Goal: Information Seeking & Learning: Learn about a topic

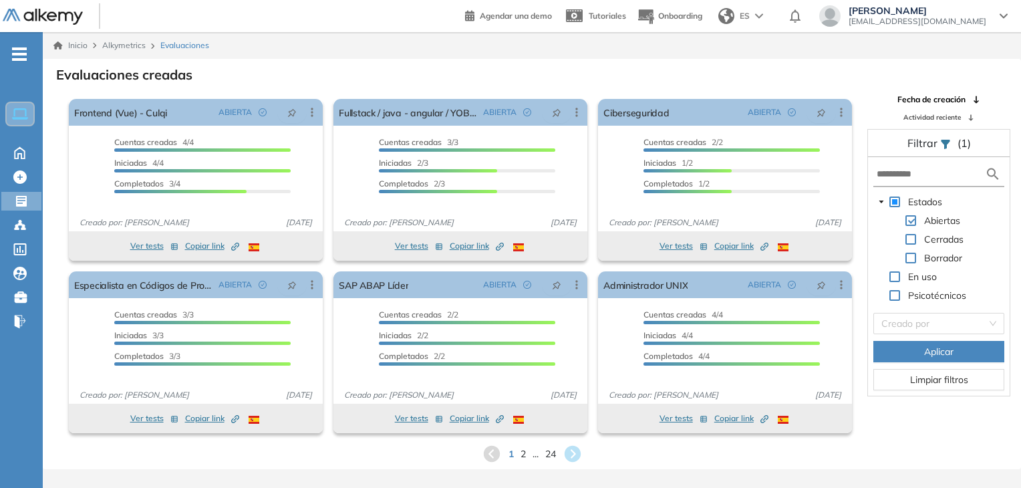
click at [167, 99] on div "Frontend (Vue) - Culqi ABIERTA Editar Los siguientes tests ya no están disponib…" at bounding box center [196, 112] width 254 height 27
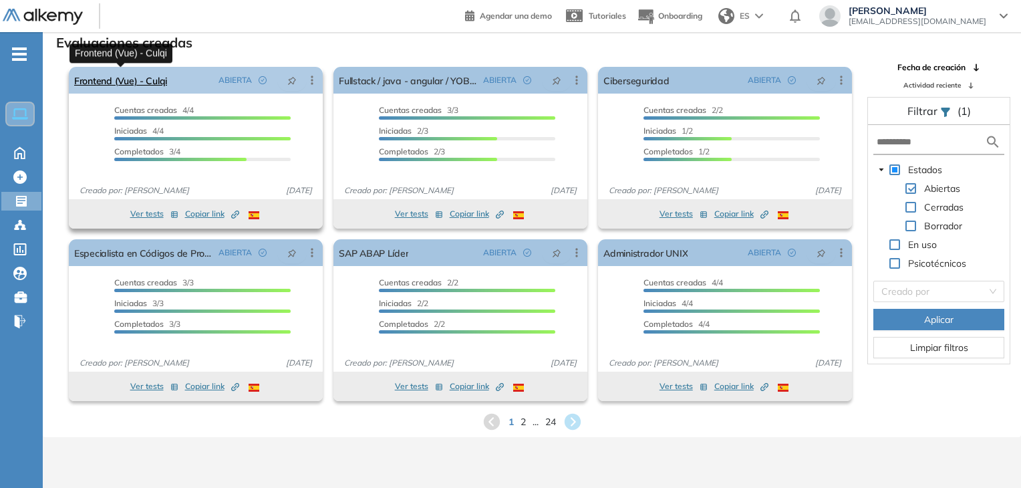
click at [149, 83] on link "Frontend (Vue) - Culqi" at bounding box center [120, 80] width 93 height 27
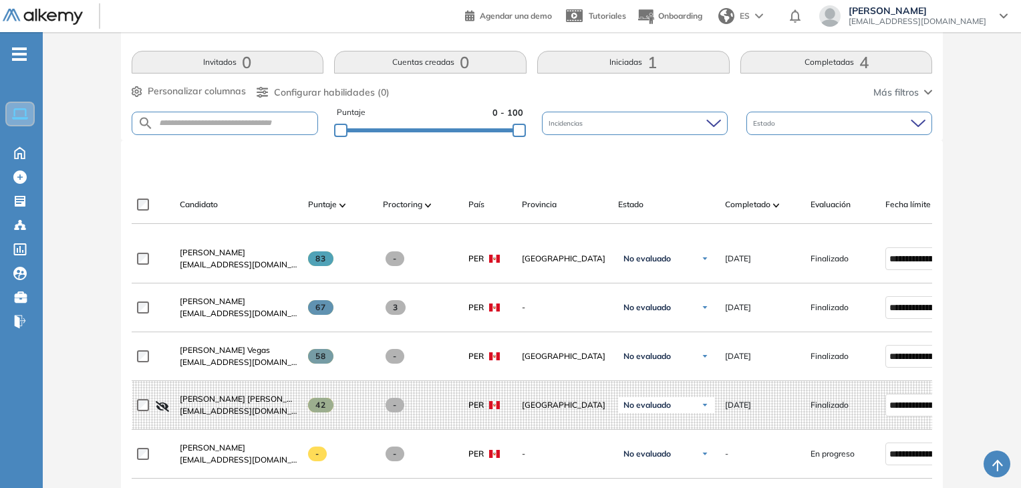
scroll to position [347, 0]
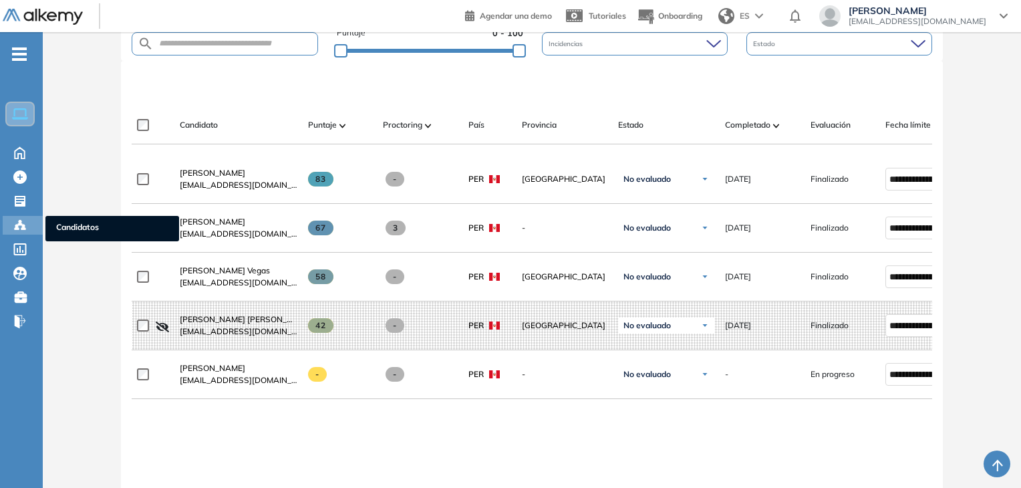
click at [27, 218] on div at bounding box center [21, 224] width 16 height 16
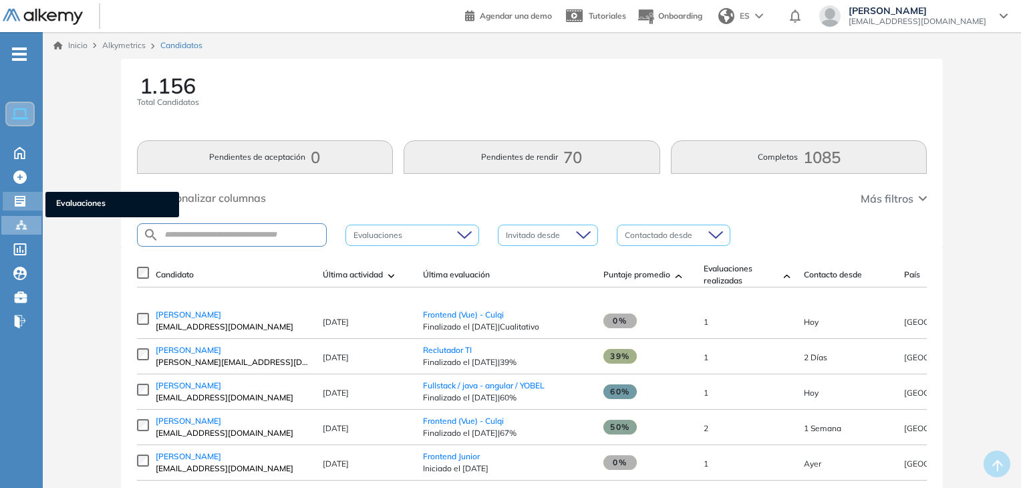
click at [14, 199] on icon at bounding box center [19, 200] width 13 height 13
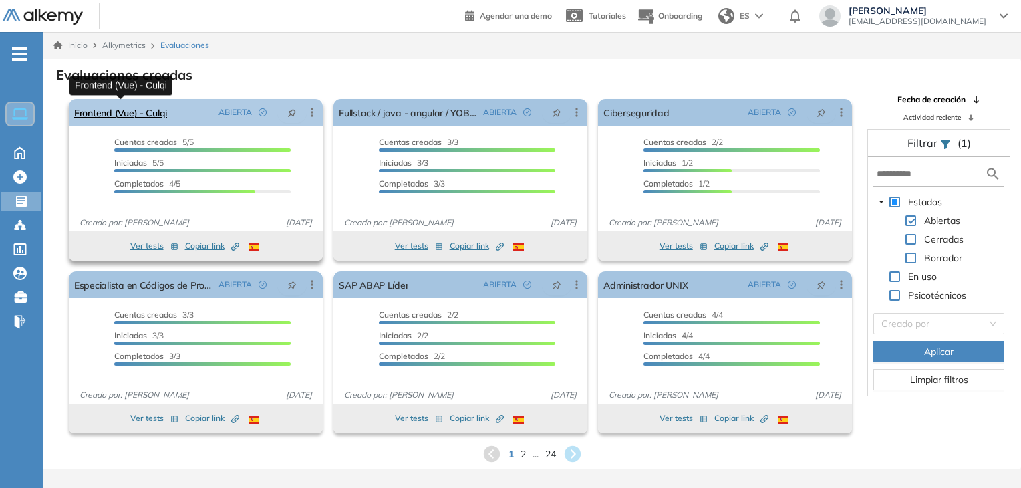
click at [136, 118] on link "Frontend (Vue) - Culqi" at bounding box center [120, 112] width 93 height 27
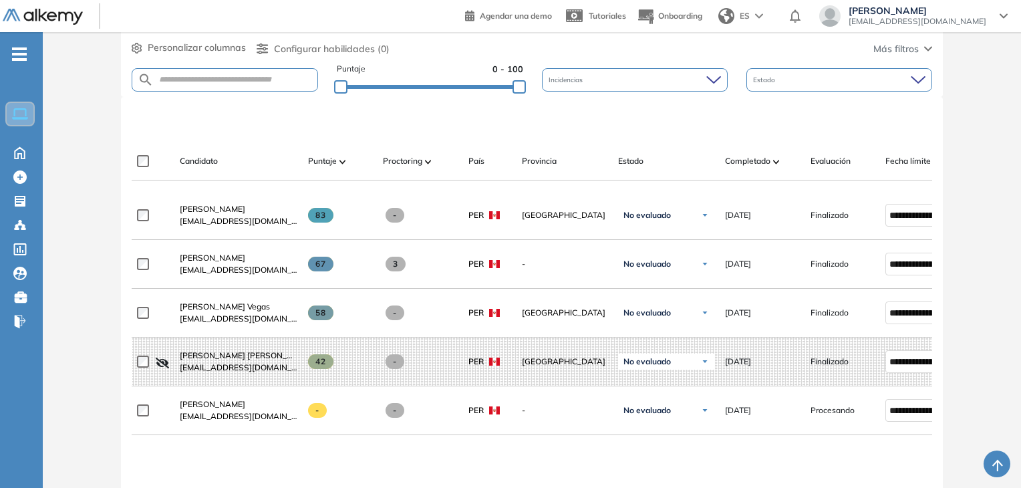
scroll to position [334, 0]
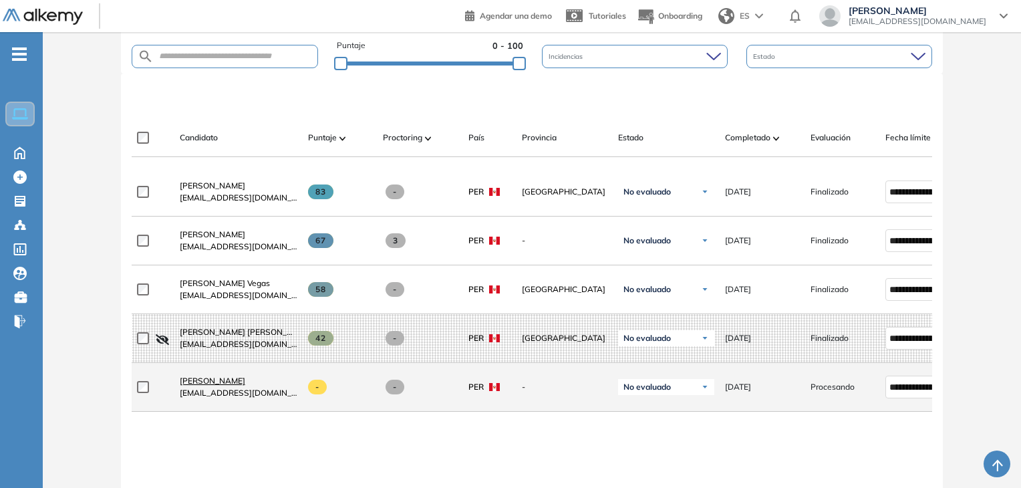
click at [245, 385] on span "[PERSON_NAME]" at bounding box center [212, 380] width 65 height 10
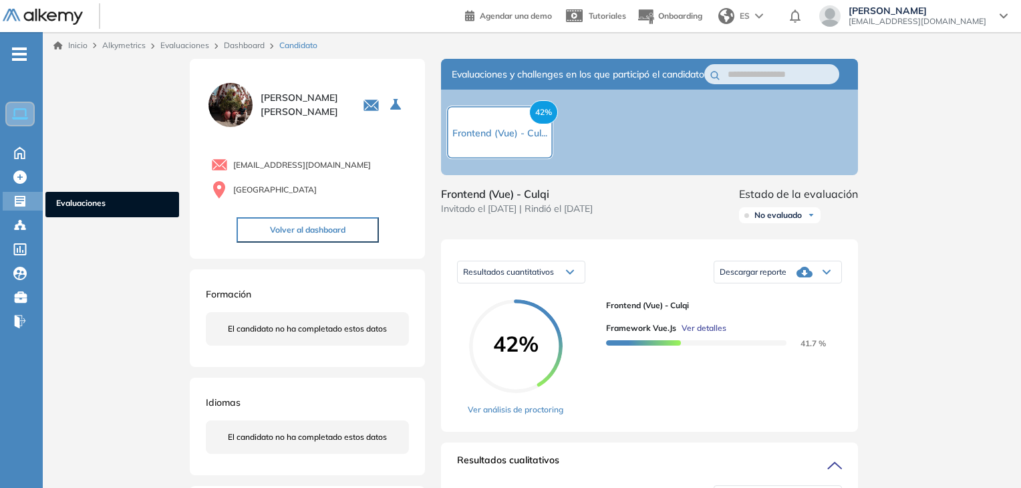
click at [29, 198] on div at bounding box center [21, 200] width 16 height 16
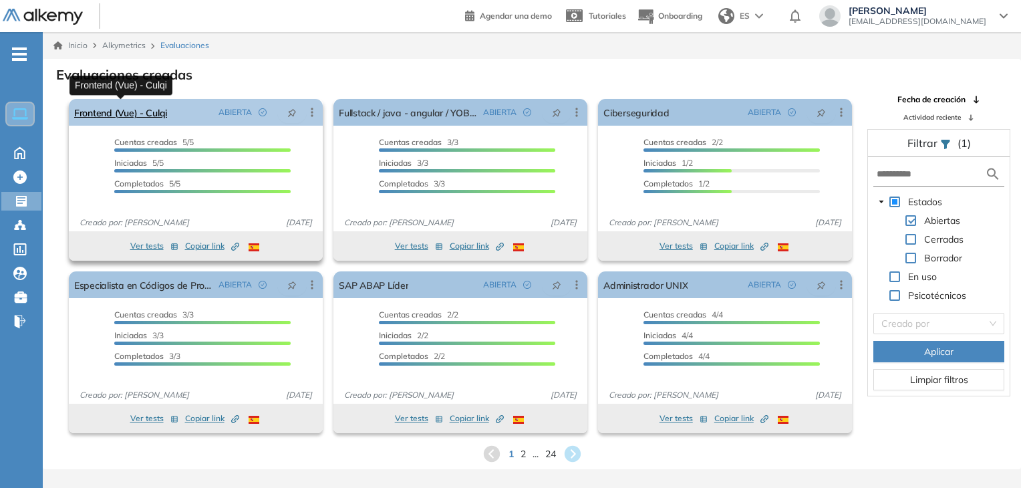
click at [154, 118] on link "Frontend (Vue) - Culqi" at bounding box center [120, 112] width 93 height 27
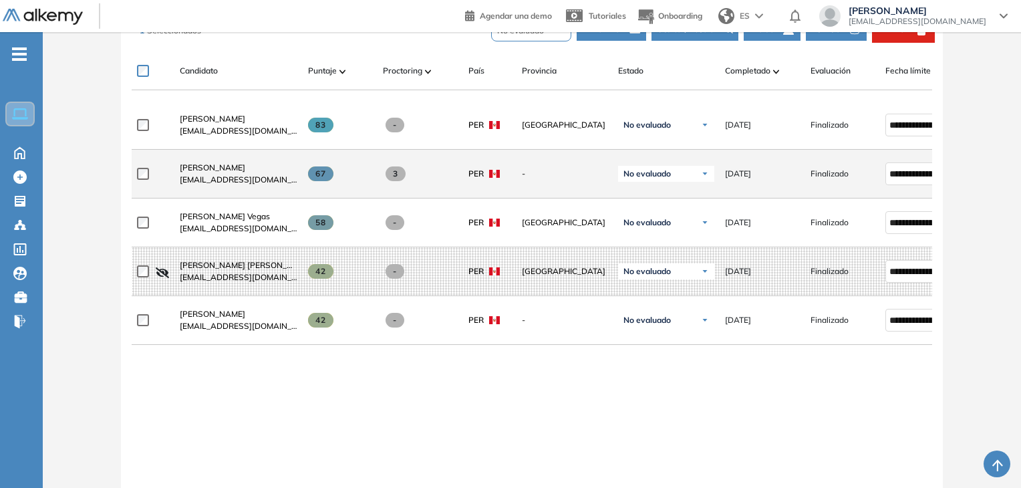
scroll to position [334, 0]
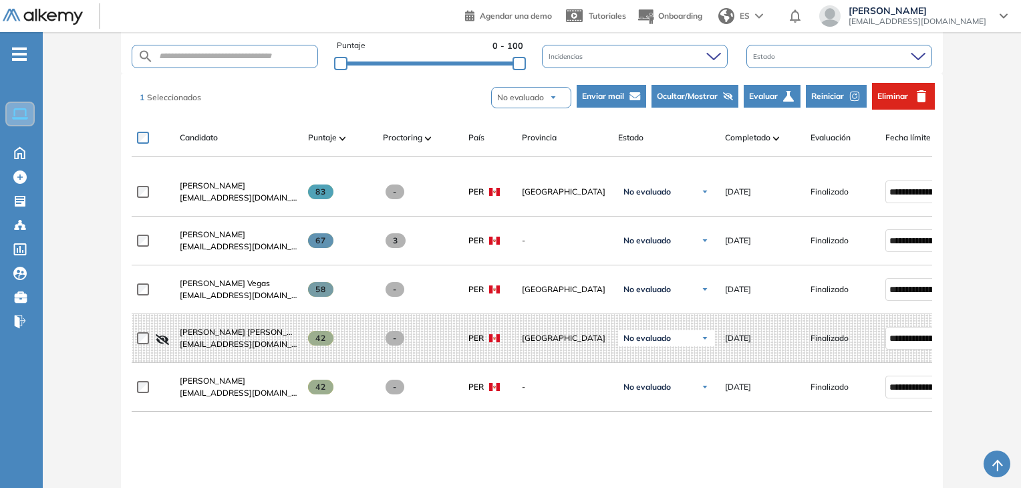
click at [708, 94] on span "Ocultar/Mostrar" at bounding box center [687, 96] width 61 height 12
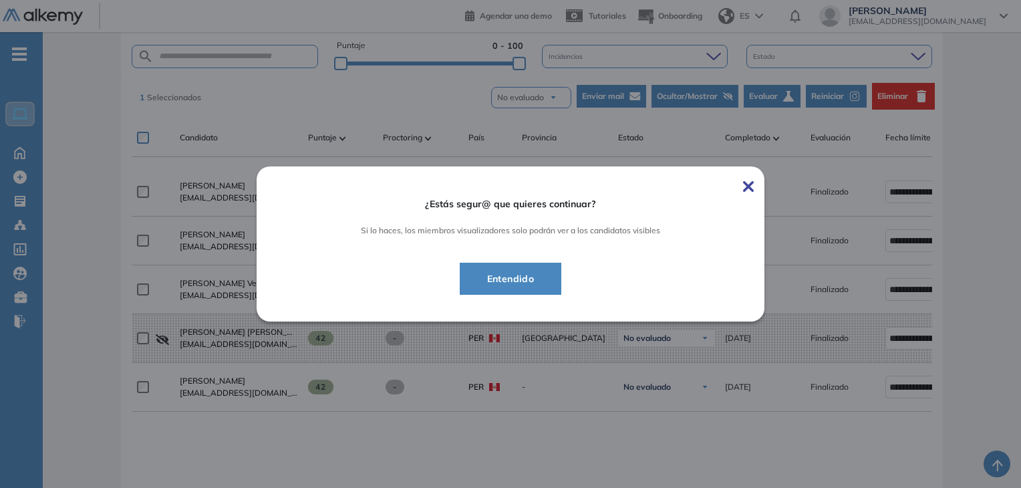
click at [534, 284] on span "Entendido" at bounding box center [510, 279] width 69 height 16
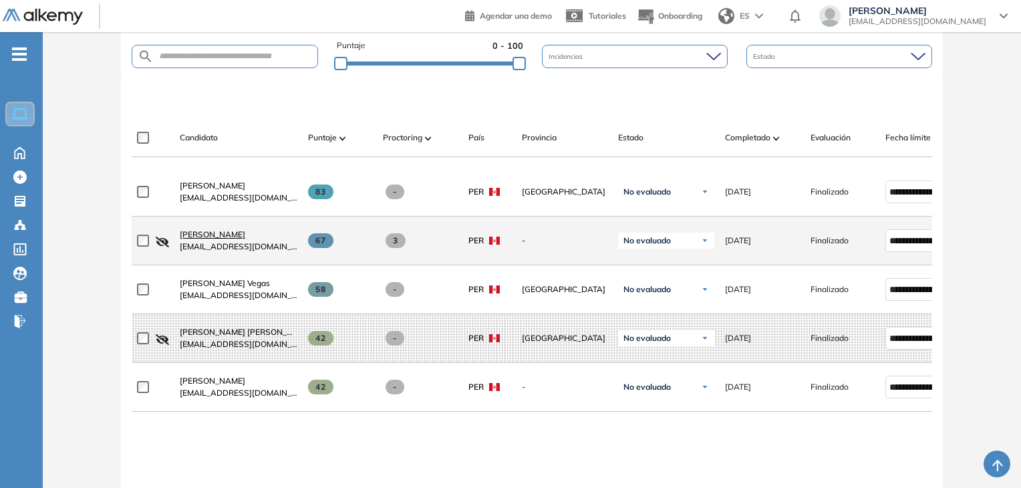
click at [245, 236] on span "[PERSON_NAME]" at bounding box center [212, 234] width 65 height 10
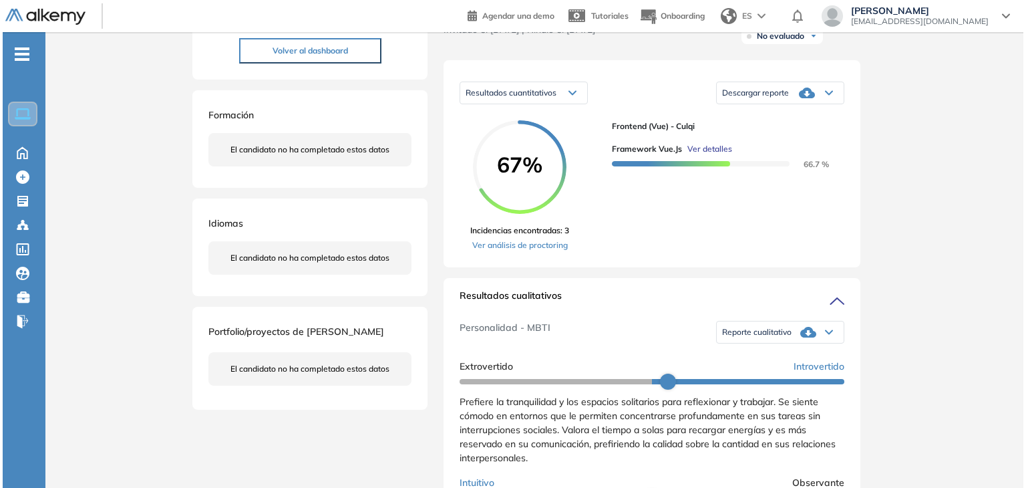
scroll to position [134, 0]
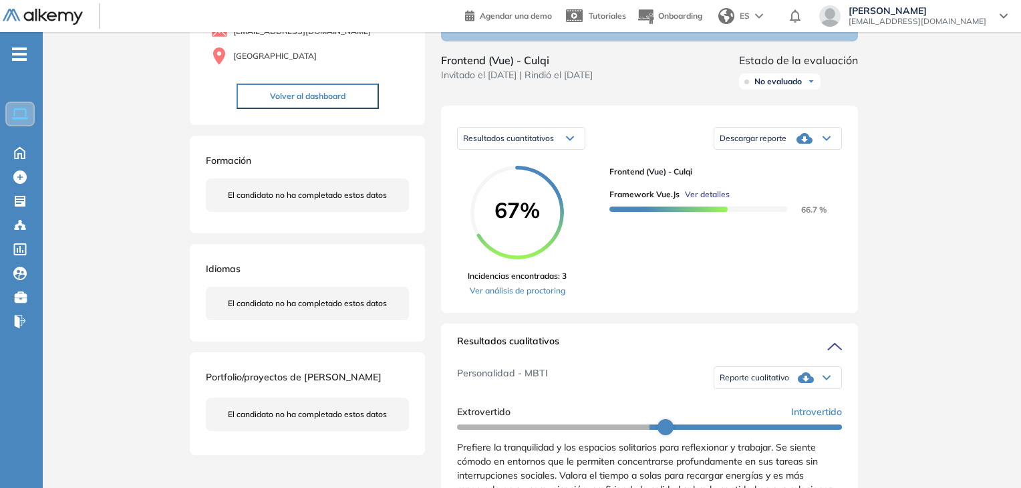
click at [711, 200] on span "Ver detalles" at bounding box center [707, 194] width 45 height 12
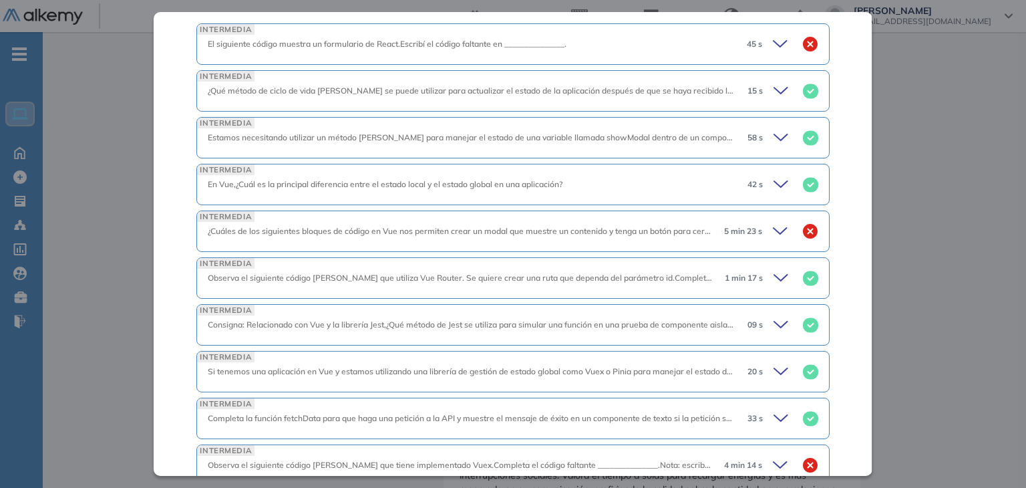
scroll to position [334, 0]
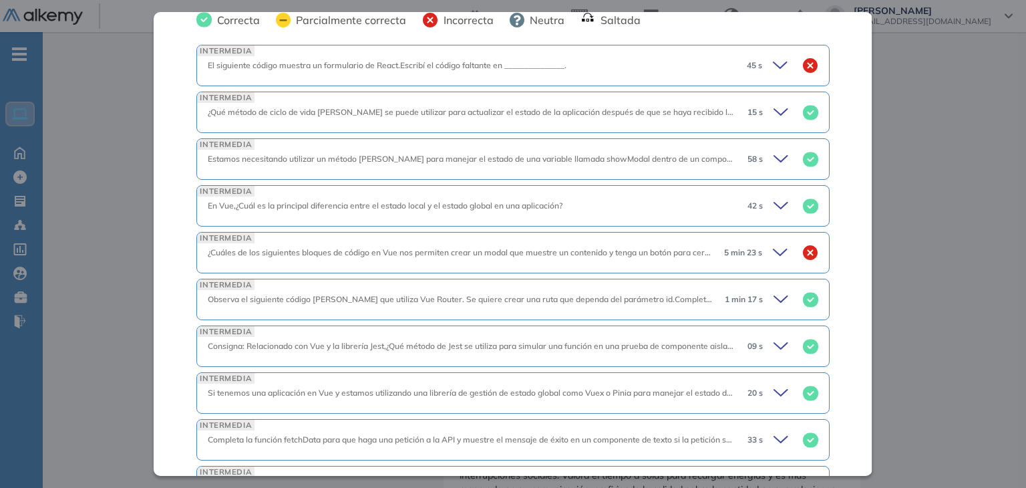
click at [774, 114] on icon at bounding box center [782, 112] width 19 height 19
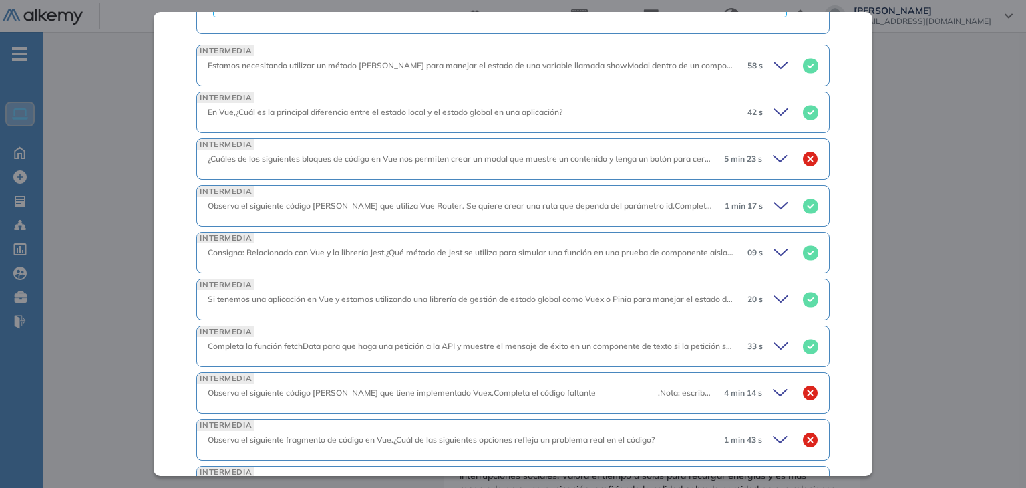
scroll to position [831, 0]
click at [773, 63] on icon at bounding box center [782, 64] width 19 height 19
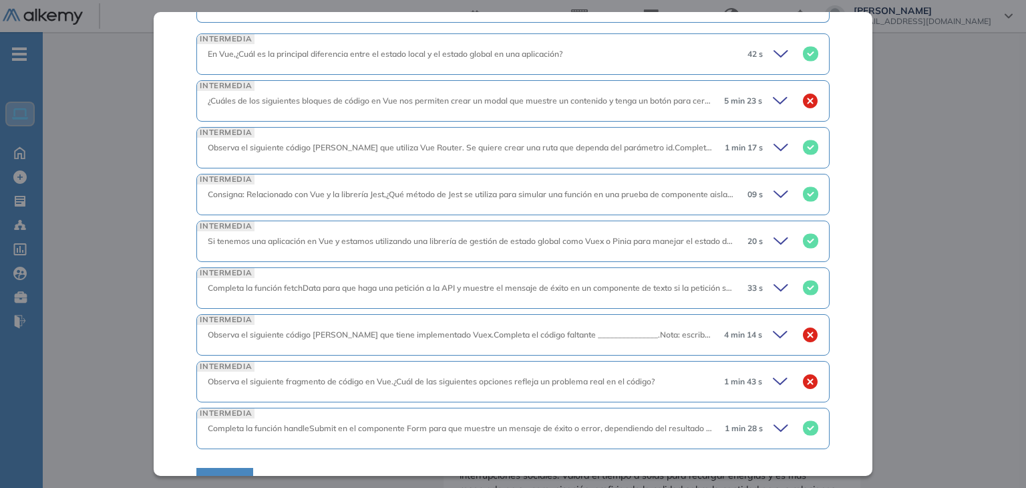
scroll to position [1165, 0]
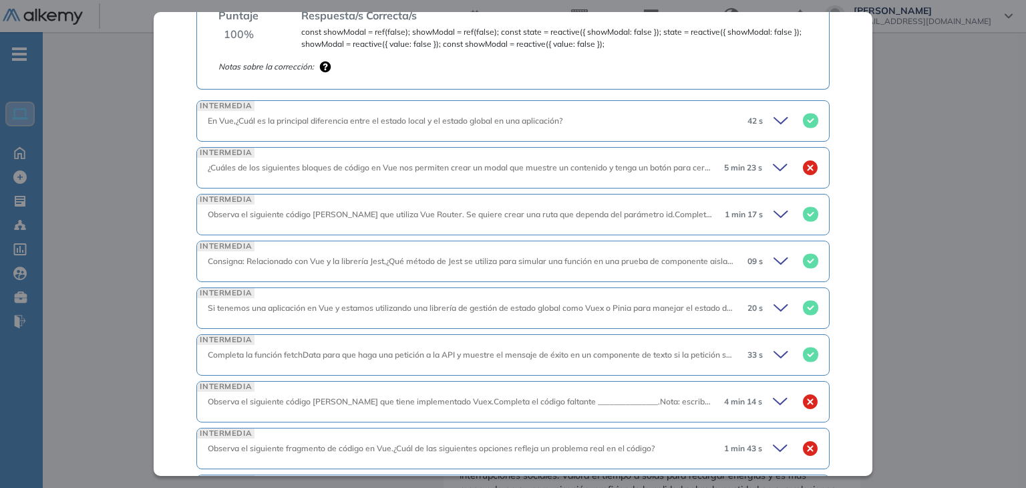
click at [773, 112] on icon at bounding box center [782, 121] width 19 height 19
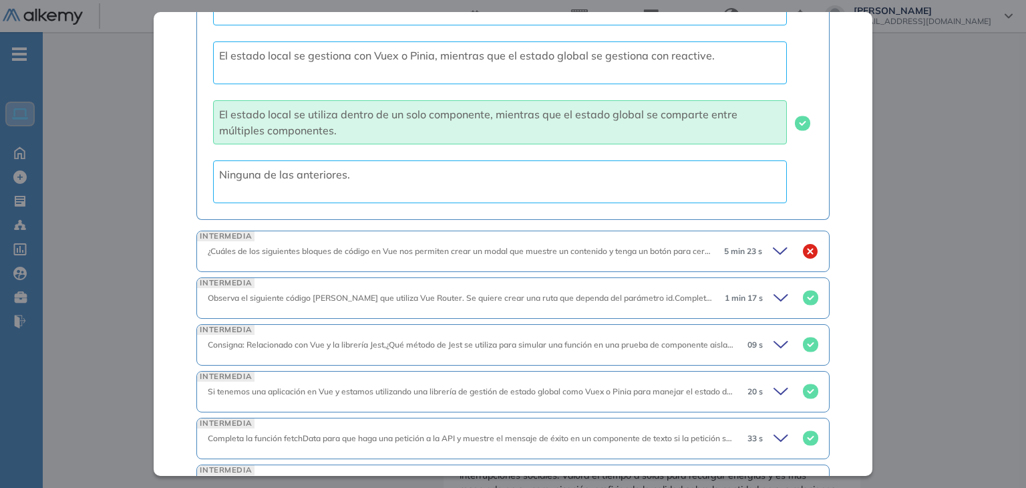
scroll to position [1566, 0]
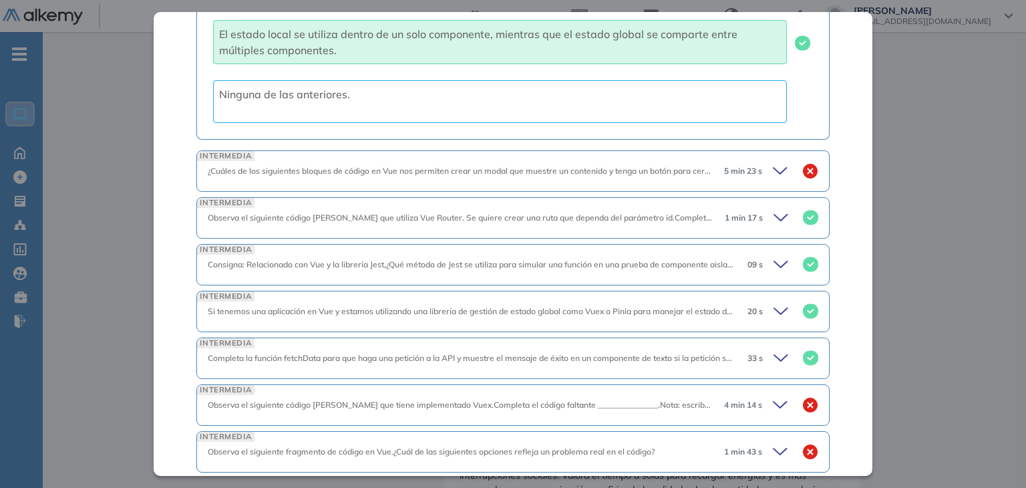
click at [769, 152] on div "INTERMEDIA ¿Cuáles de los siguientes bloques de código en Vue nos permiten crea…" at bounding box center [512, 170] width 633 height 41
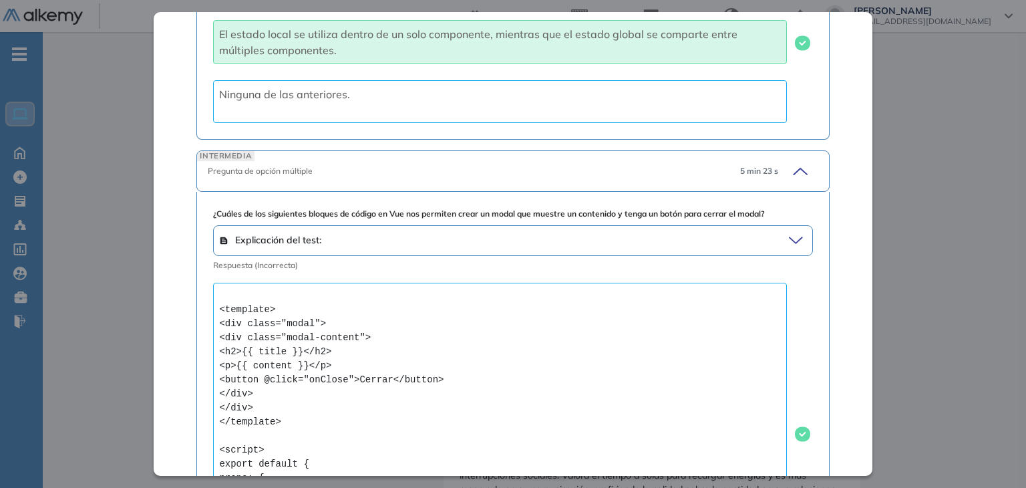
click at [789, 169] on icon at bounding box center [798, 171] width 19 height 19
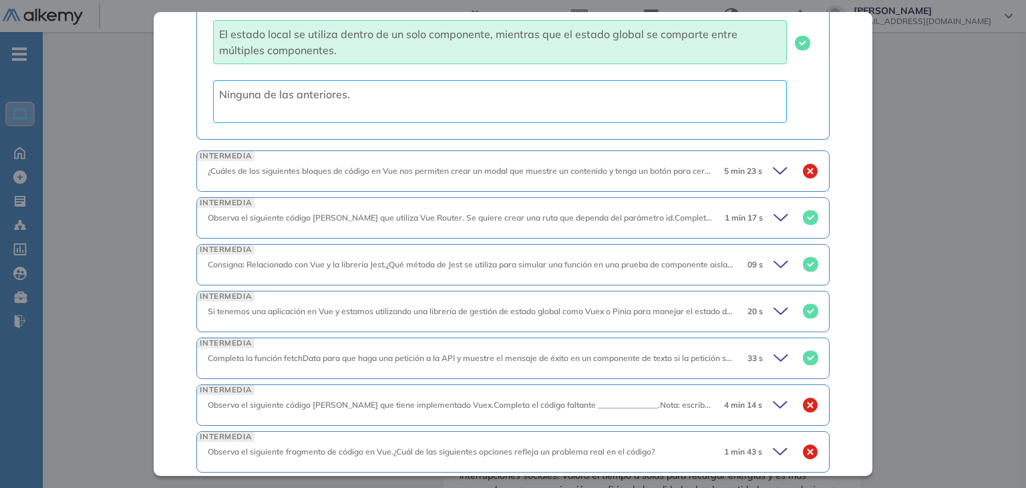
click at [775, 168] on icon at bounding box center [782, 171] width 19 height 19
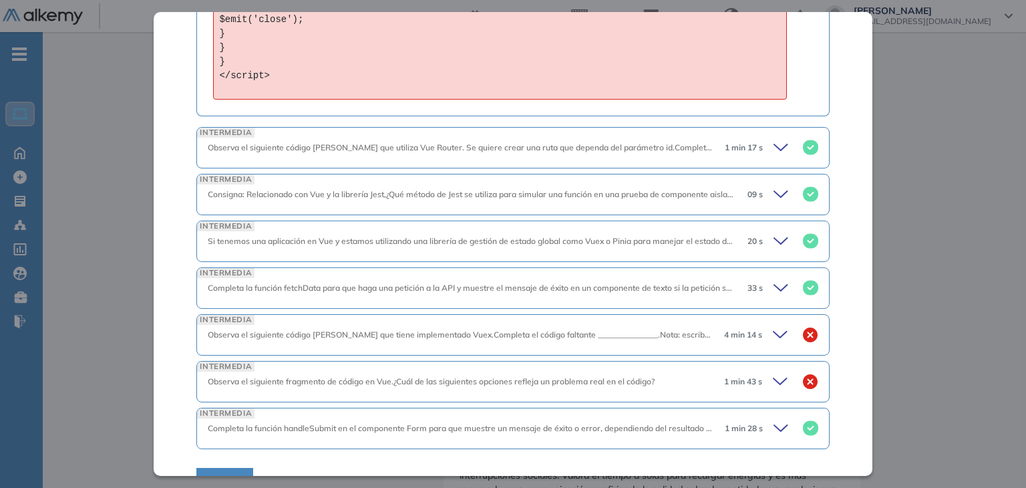
scroll to position [3032, 0]
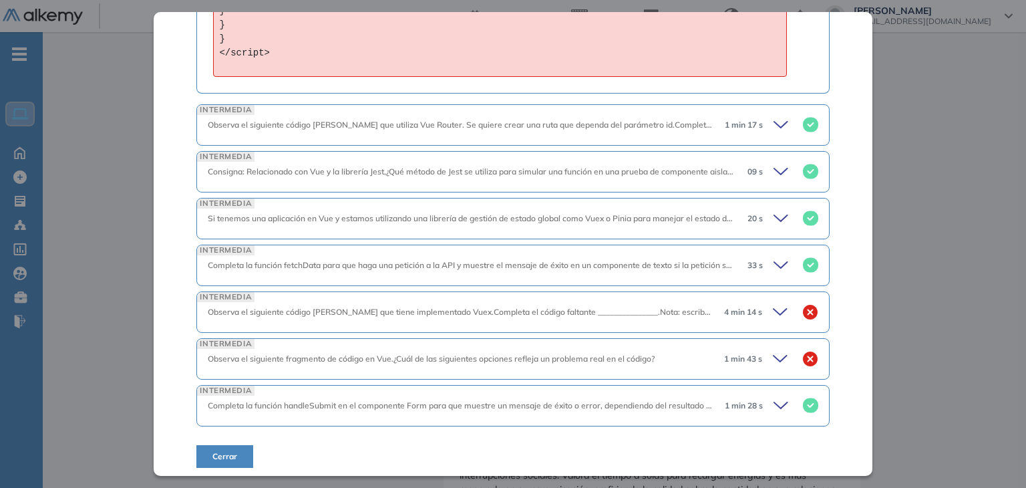
click at [773, 127] on icon at bounding box center [782, 125] width 19 height 19
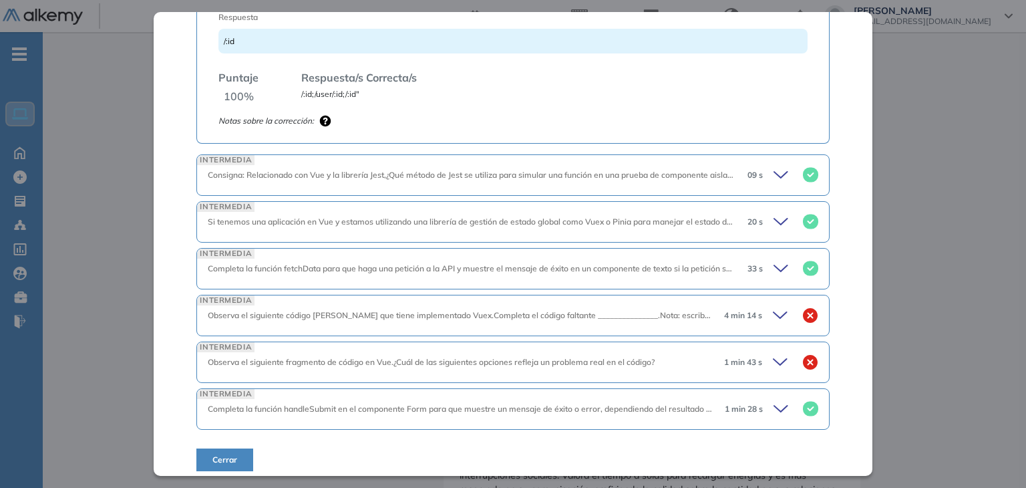
scroll to position [3446, 0]
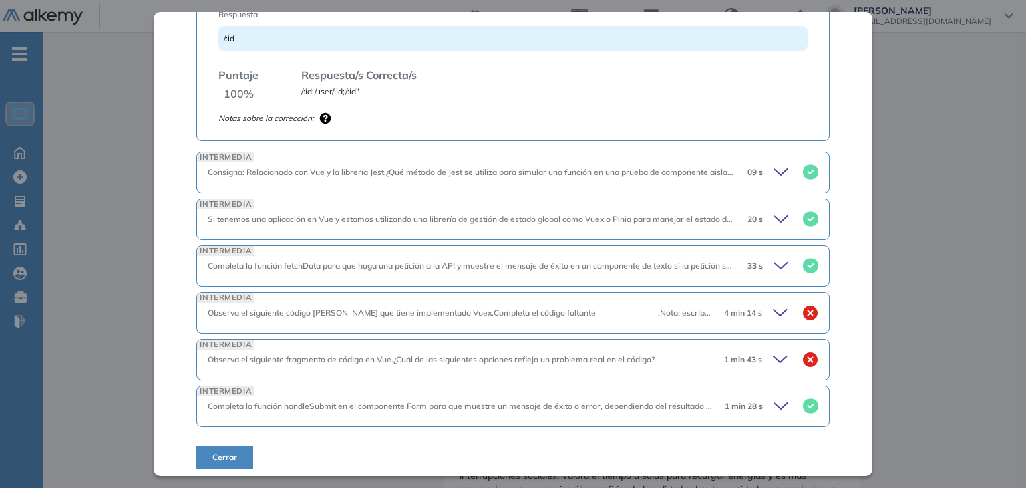
click at [773, 167] on icon at bounding box center [782, 172] width 19 height 19
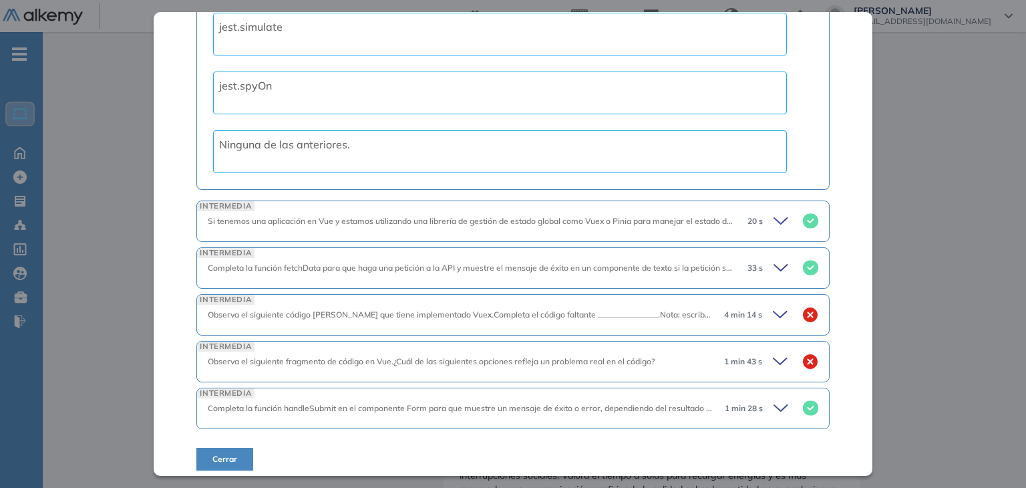
scroll to position [3848, 0]
click at [773, 210] on icon at bounding box center [782, 219] width 19 height 19
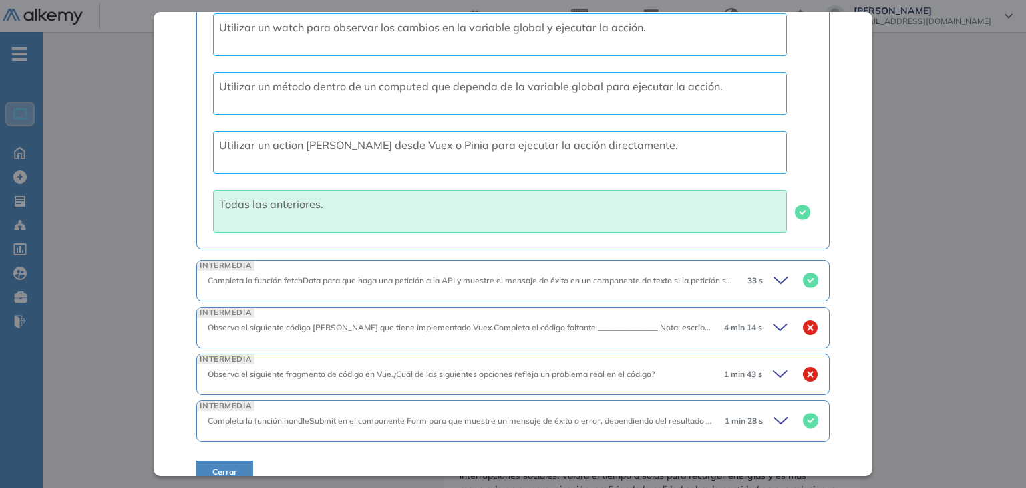
scroll to position [4263, 0]
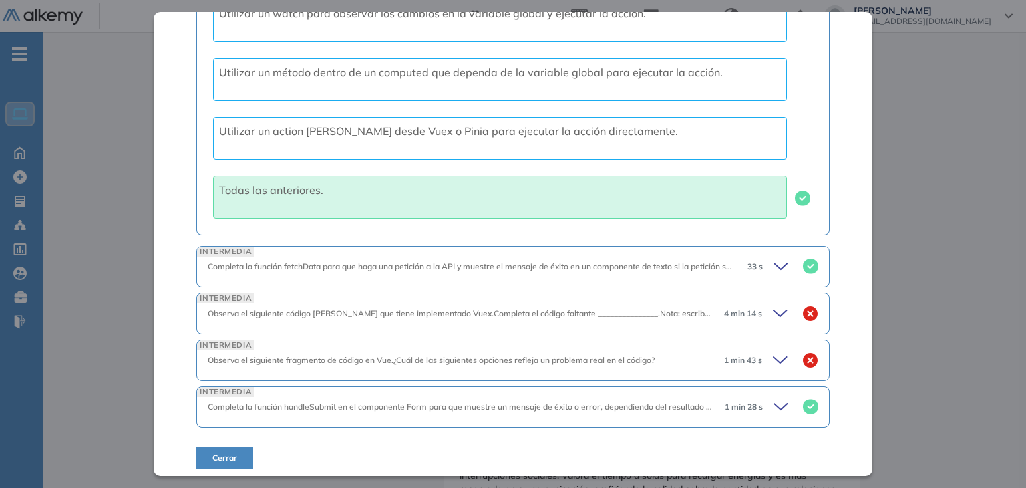
click at [773, 260] on icon at bounding box center [782, 266] width 19 height 19
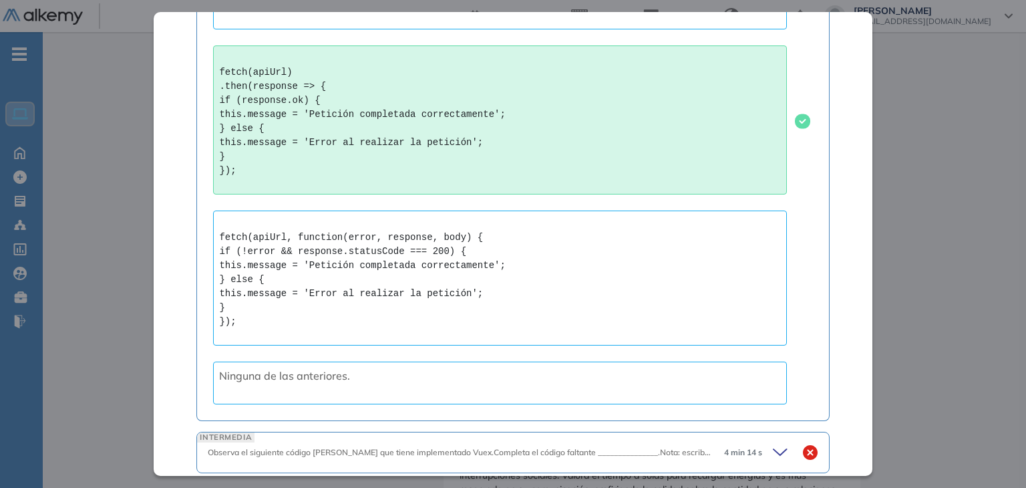
scroll to position [5373, 0]
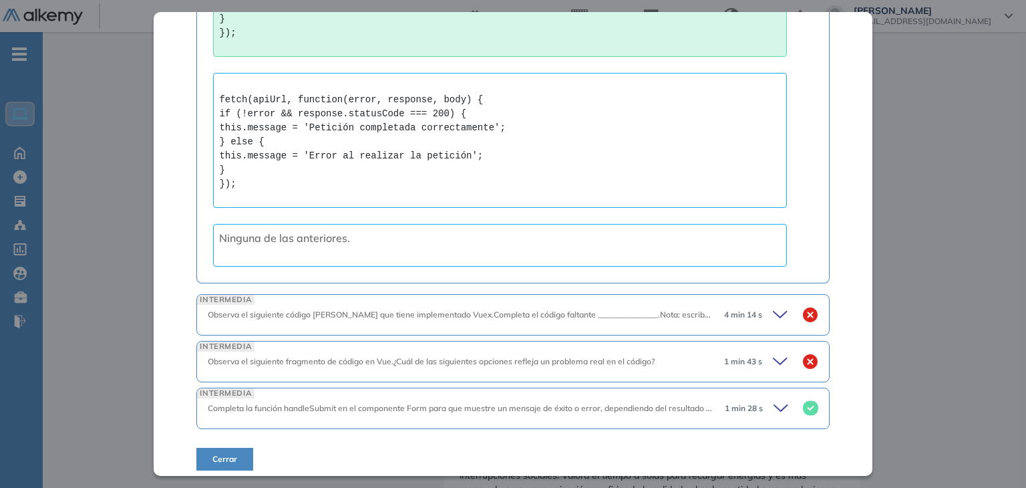
click at [755, 309] on div "4 min 14 s" at bounding box center [765, 314] width 105 height 19
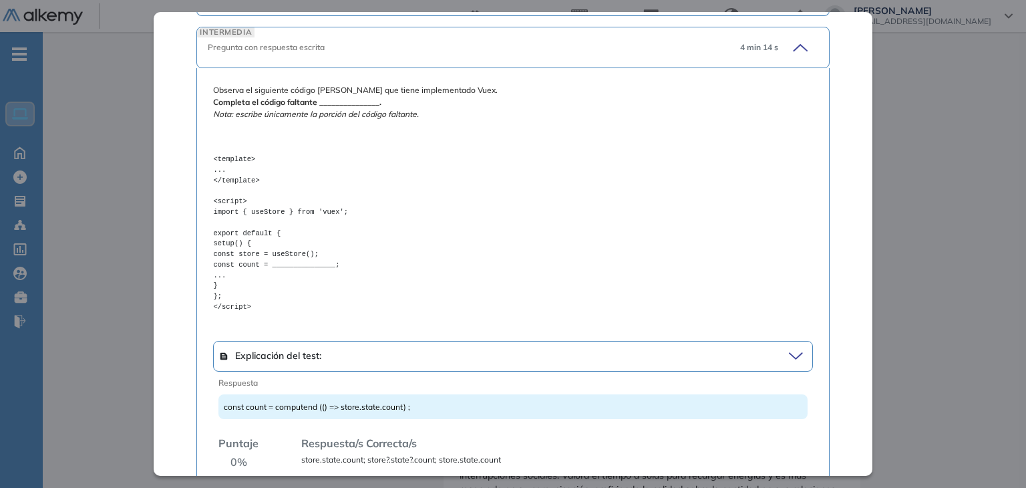
scroll to position [5818, 0]
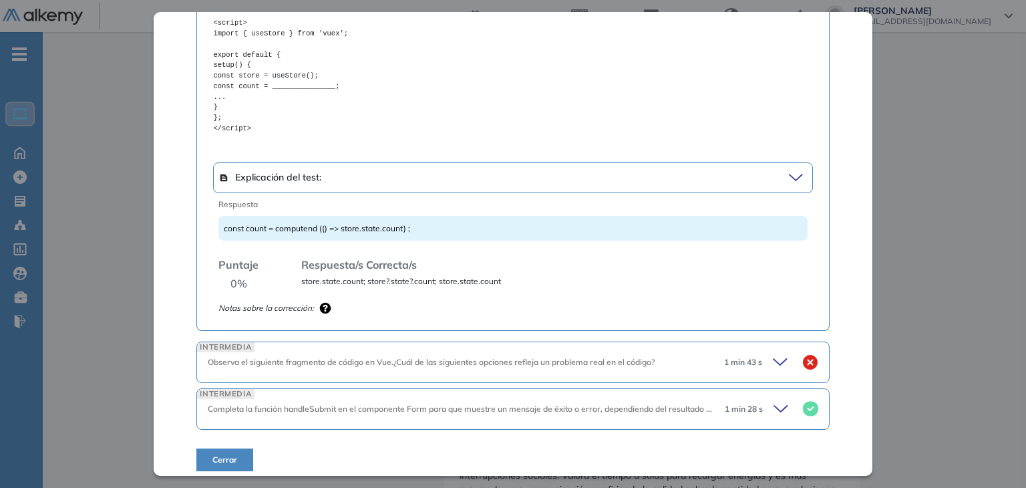
click at [777, 355] on icon at bounding box center [782, 362] width 19 height 19
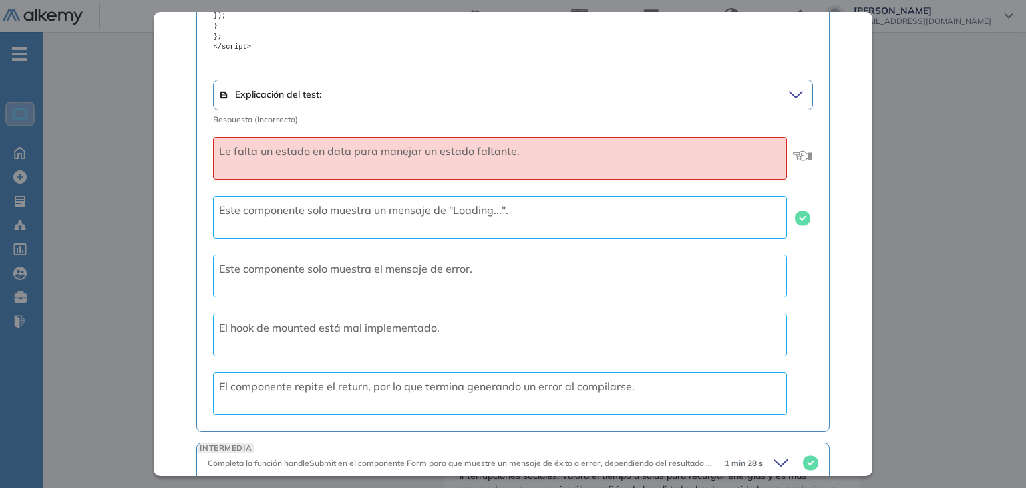
scroll to position [6663, 0]
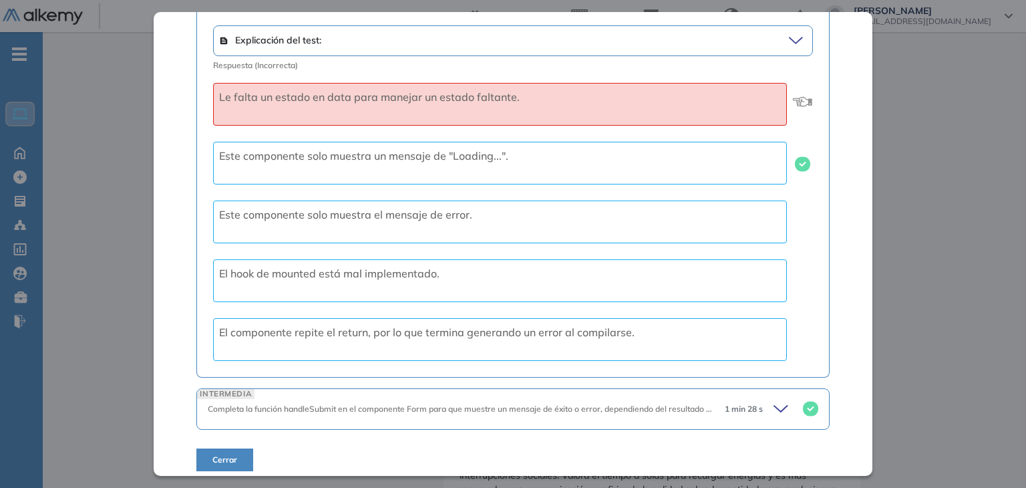
click at [755, 399] on div "1 min 28 s" at bounding box center [766, 408] width 104 height 19
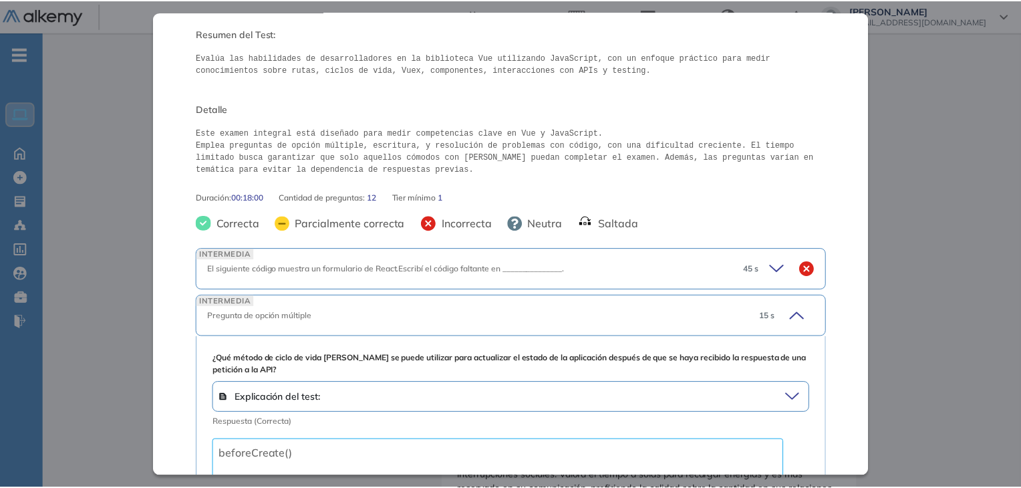
scroll to position [0, 0]
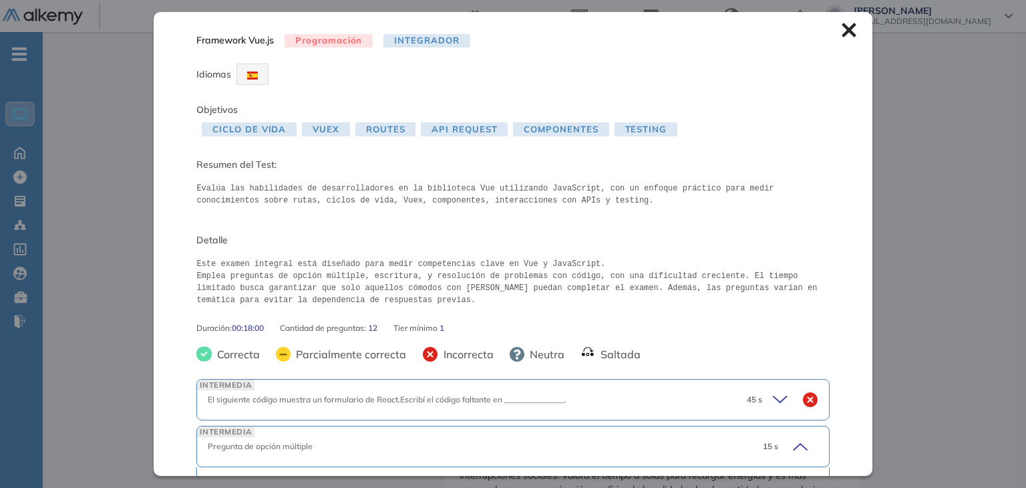
click at [842, 24] on icon at bounding box center [849, 30] width 15 height 15
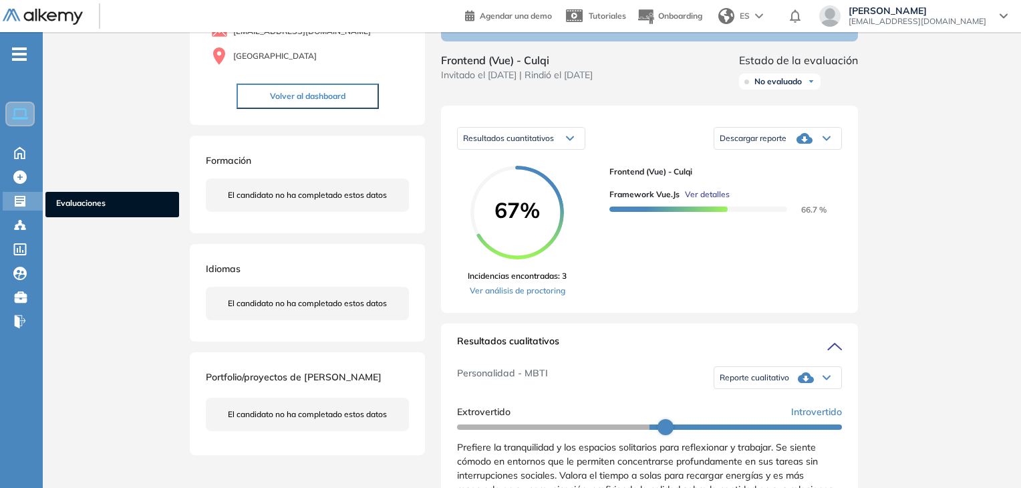
click at [19, 206] on icon at bounding box center [19, 200] width 13 height 13
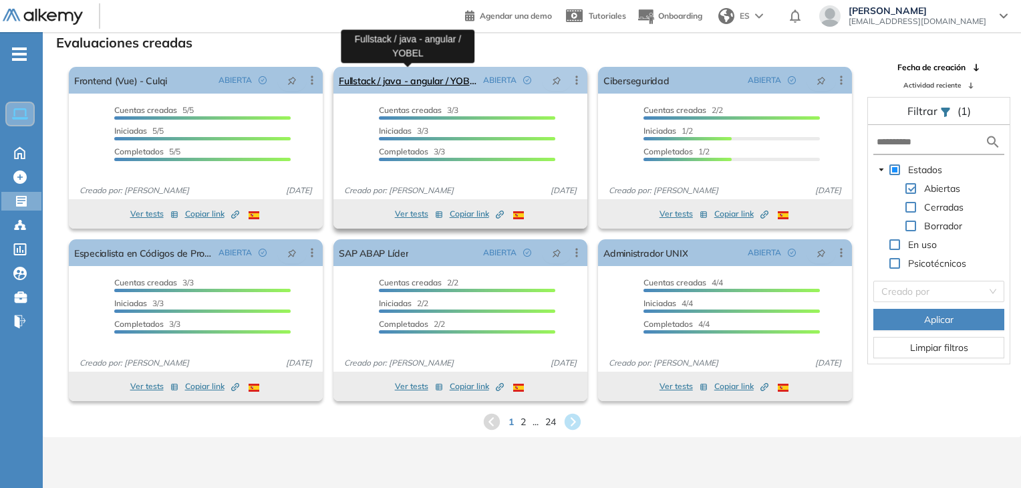
click at [433, 84] on link "Fullstack / java - angular / YOBEL" at bounding box center [408, 80] width 139 height 27
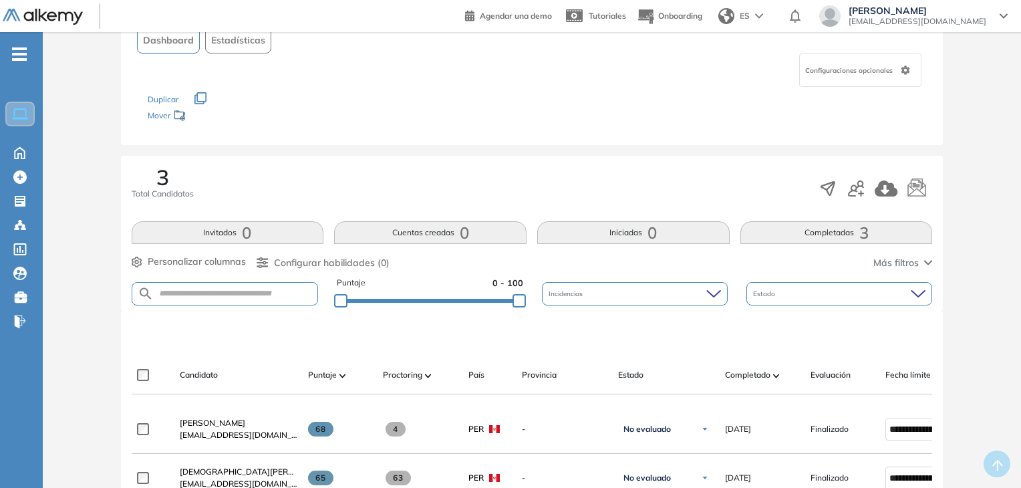
scroll to position [267, 0]
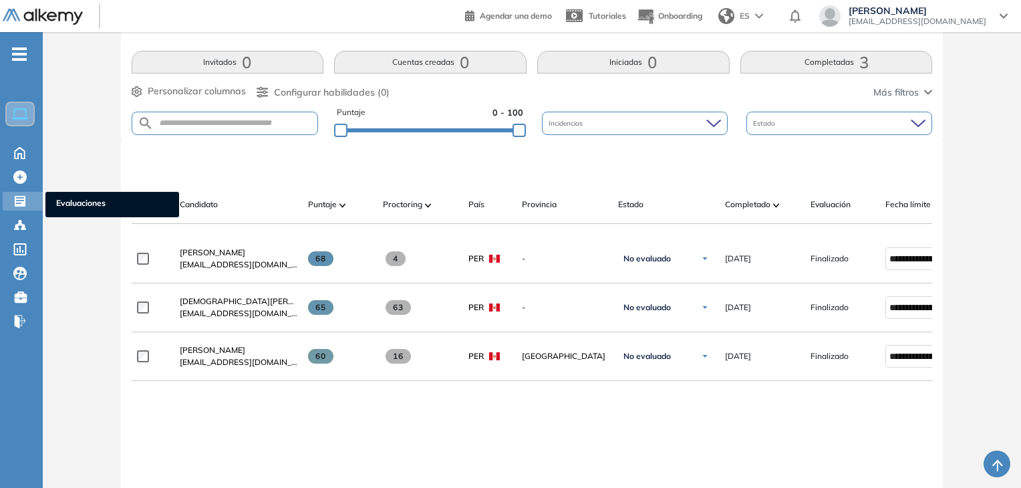
click at [27, 202] on div at bounding box center [21, 200] width 16 height 16
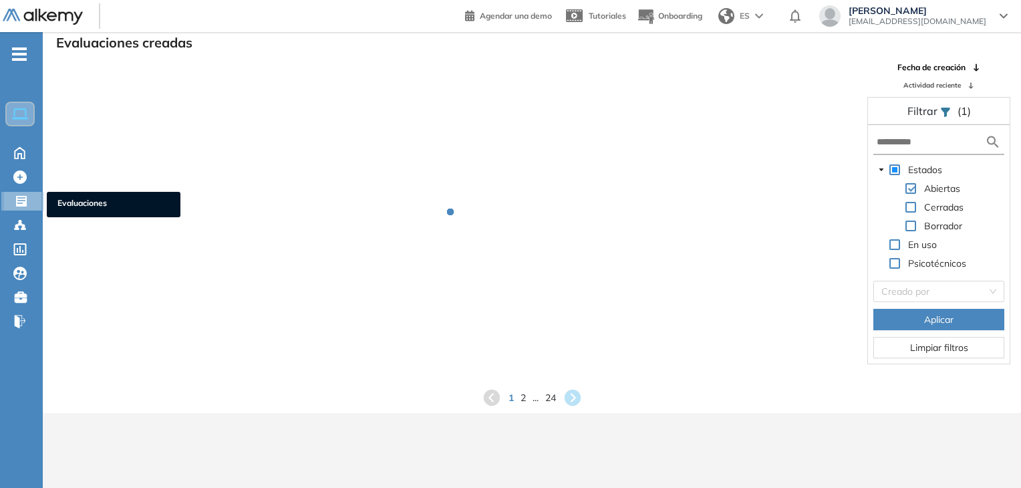
scroll to position [32, 0]
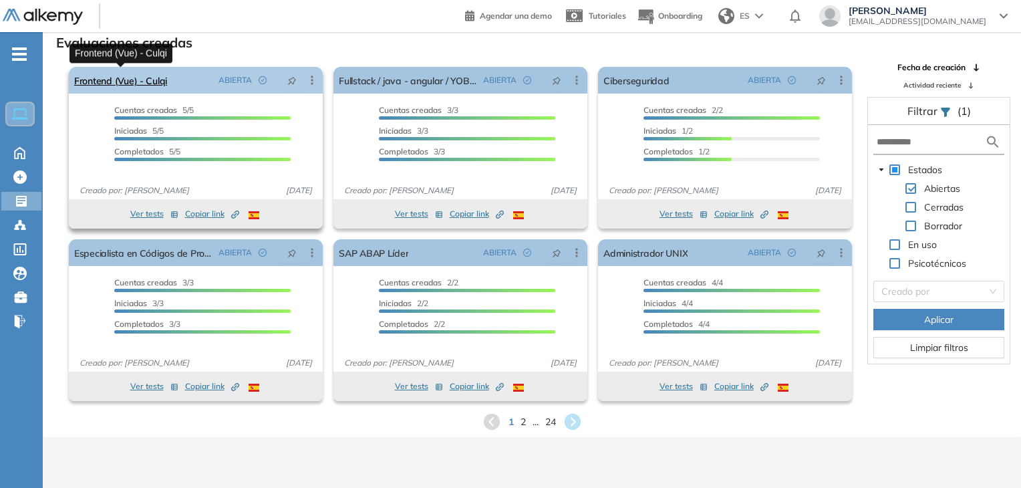
click at [136, 84] on link "Frontend (Vue) - Culqi" at bounding box center [120, 80] width 93 height 27
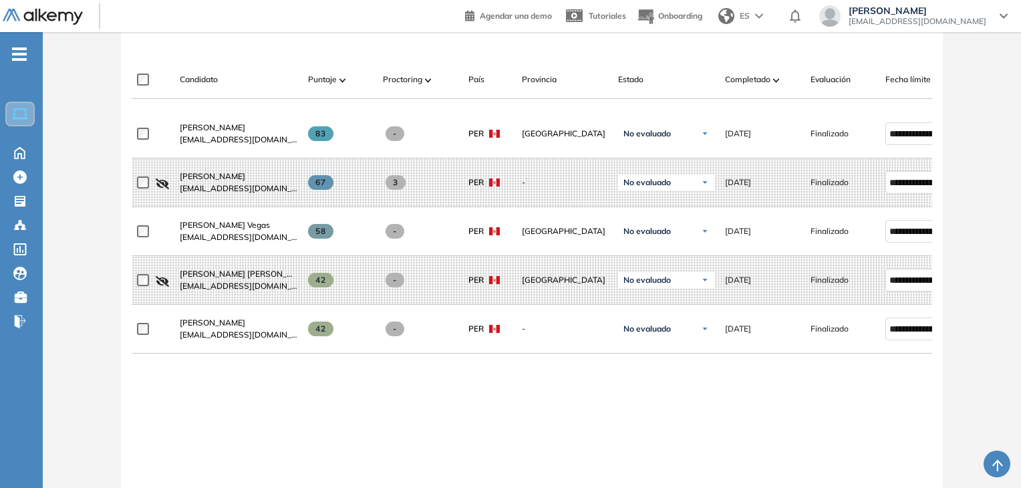
scroll to position [401, 0]
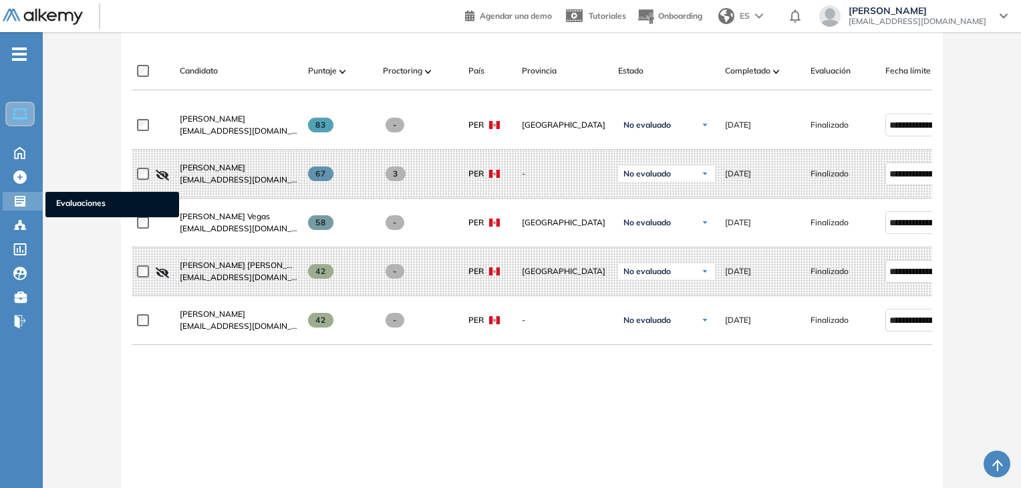
click at [27, 198] on div at bounding box center [21, 200] width 16 height 16
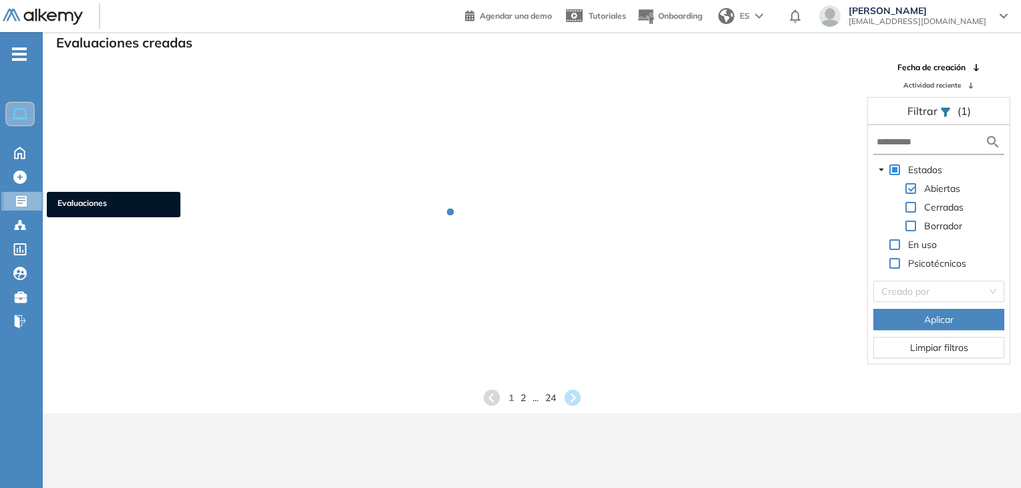
scroll to position [32, 0]
